Goal: Find specific page/section: Find specific page/section

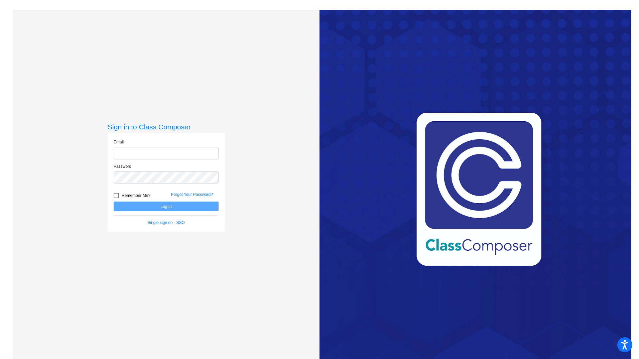
type input "[EMAIL_ADDRESS][DOMAIN_NAME]"
click at [166, 206] on button "Log In" at bounding box center [166, 206] width 105 height 10
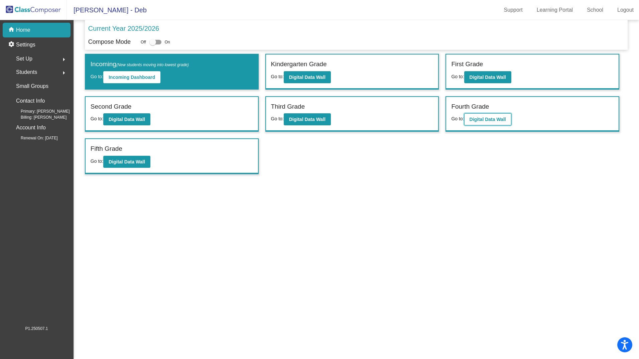
click at [481, 119] on b "Digital Data Wall" at bounding box center [487, 119] width 36 height 5
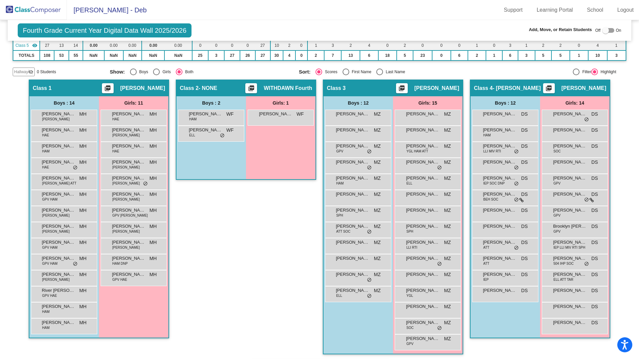
scroll to position [105, 0]
